Goal: Check status: Check status

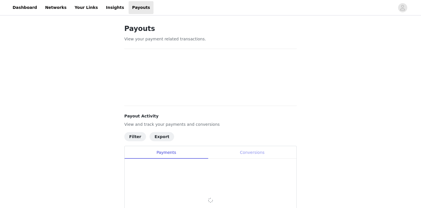
click at [251, 152] on div "Conversions" at bounding box center [252, 152] width 89 height 13
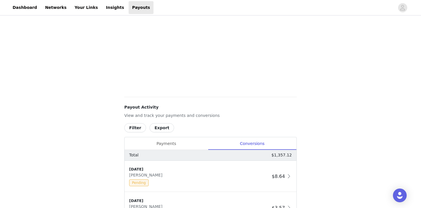
scroll to position [218, 0]
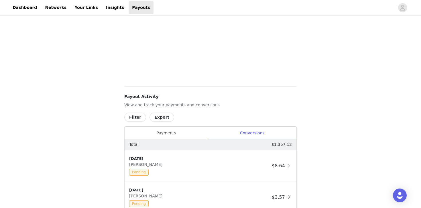
click at [338, 101] on div "Payouts View your payment related transactions. Payout Activity View and track …" at bounding box center [210, 151] width 421 height 705
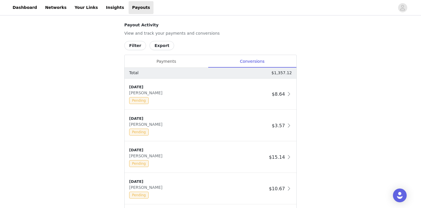
scroll to position [298, 0]
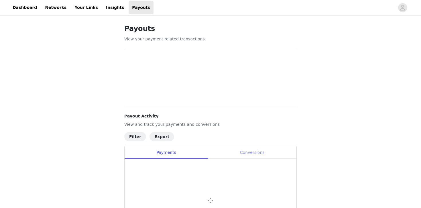
click at [252, 158] on div "Conversions" at bounding box center [252, 152] width 89 height 13
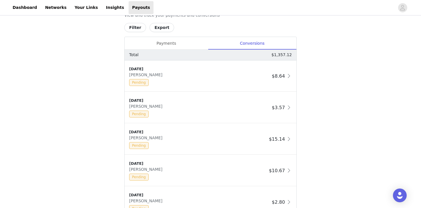
scroll to position [310, 0]
